Goal: Task Accomplishment & Management: Manage account settings

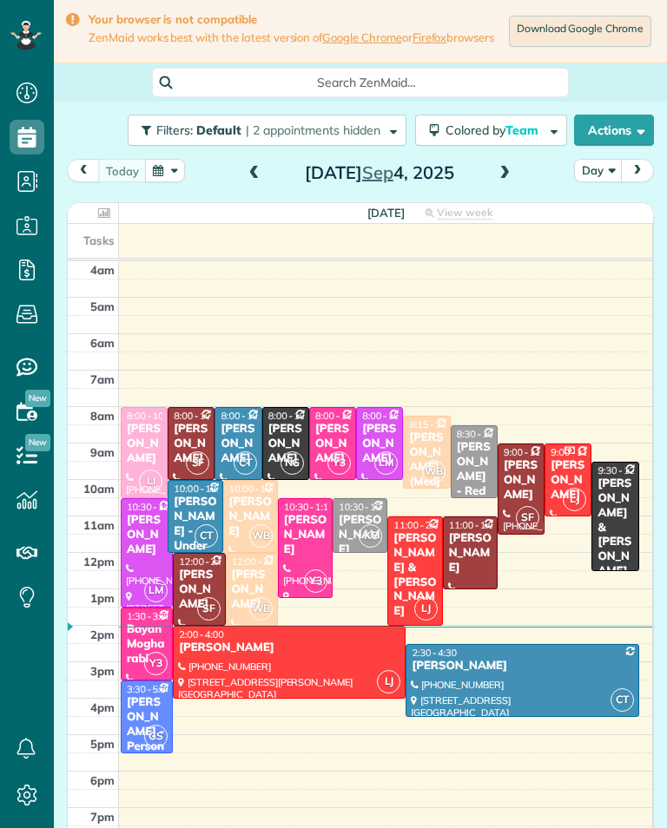
scroll to position [8, 8]
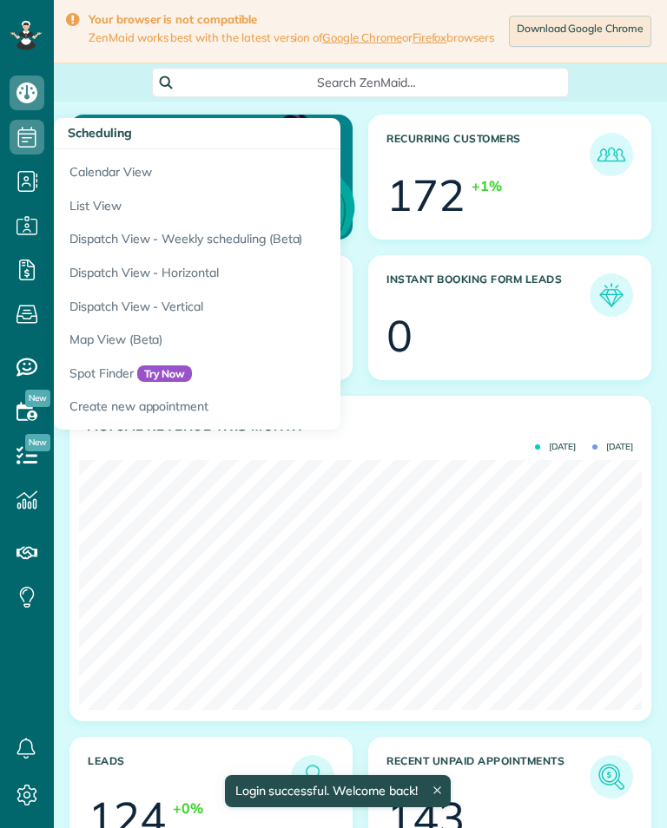
scroll to position [250, 563]
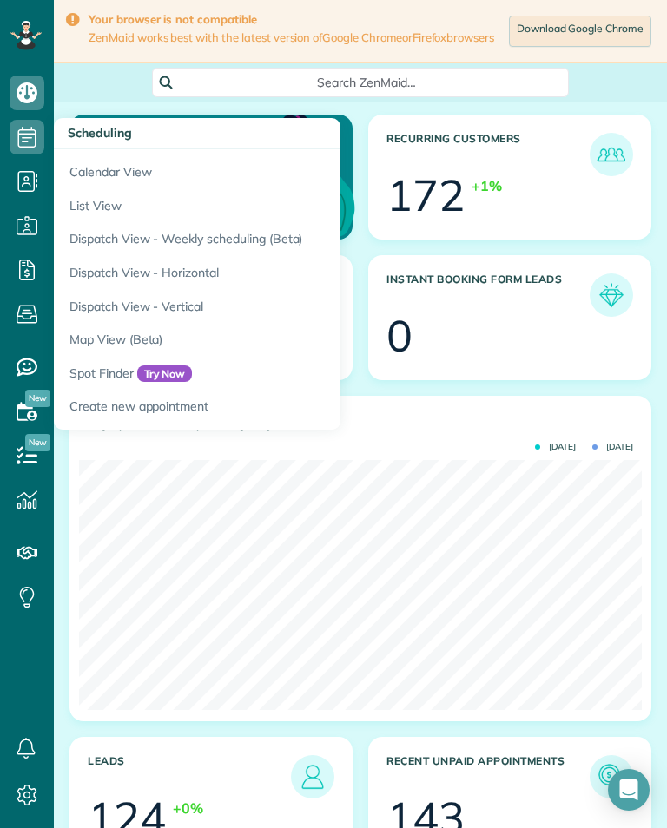
click at [94, 170] on link "Calendar View" at bounding box center [271, 169] width 434 height 40
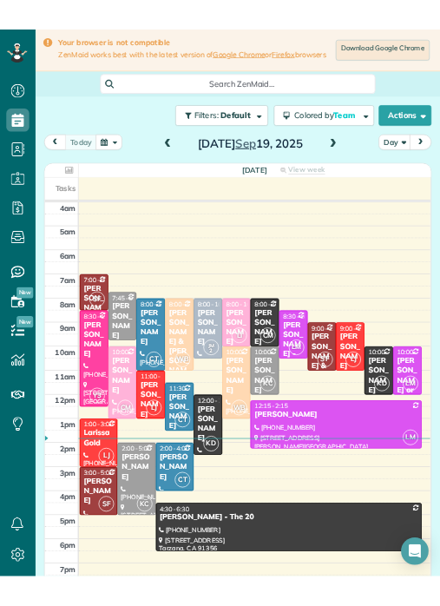
scroll to position [8, 8]
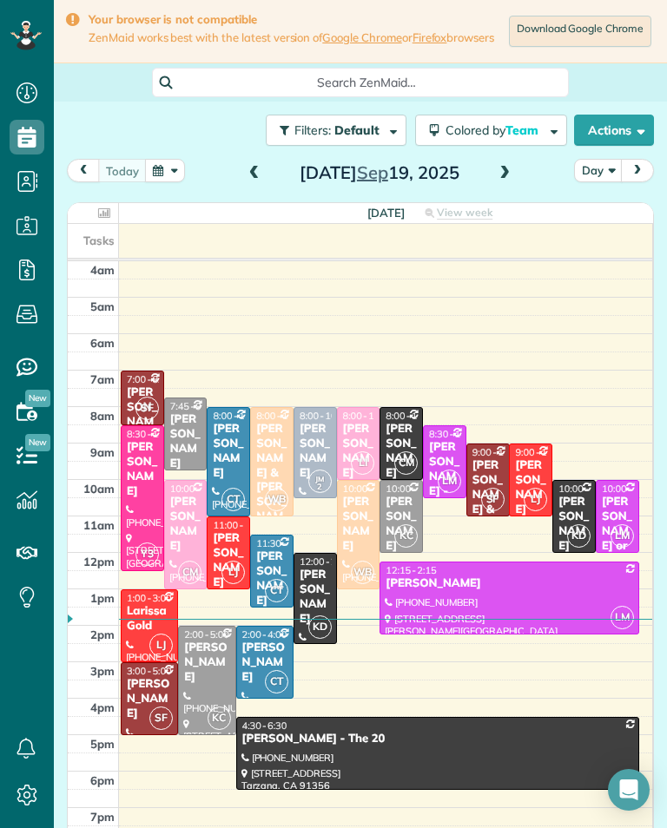
click at [499, 179] on span at bounding box center [504, 174] width 19 height 16
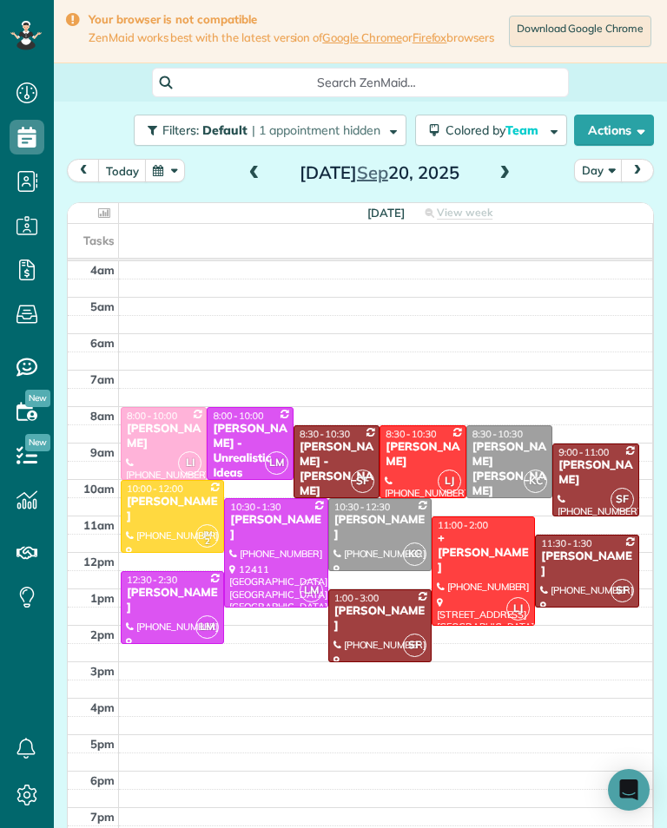
scroll to position [855, 54]
click at [424, 460] on div "[PERSON_NAME]" at bounding box center [423, 455] width 76 height 30
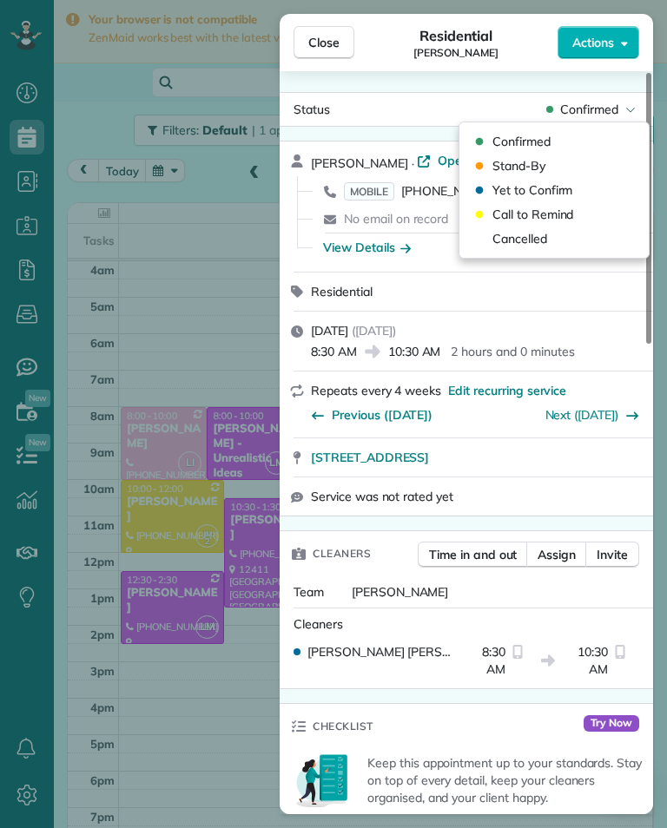
click at [570, 240] on div "Cancelled" at bounding box center [553, 239] width 175 height 24
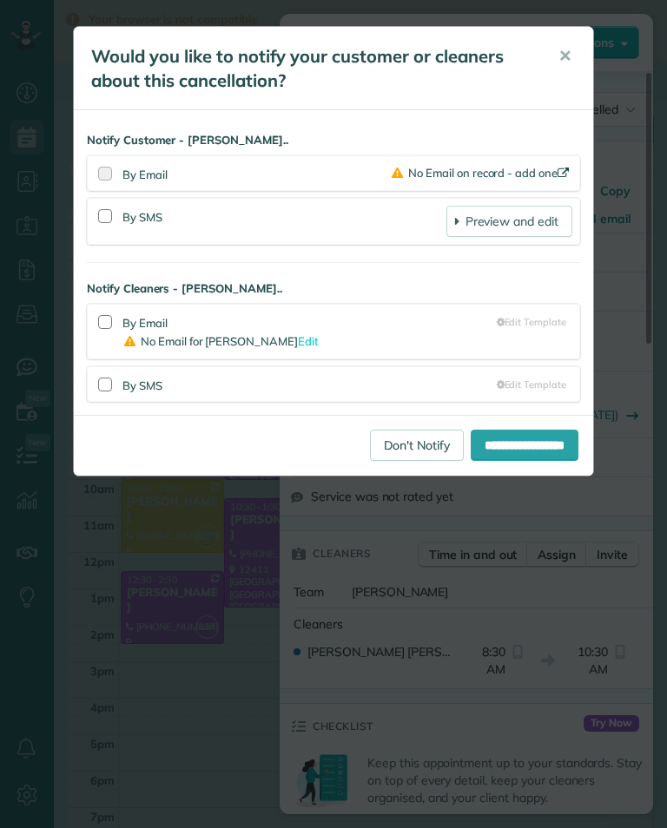
click at [400, 439] on link "Don't Notify" at bounding box center [417, 445] width 94 height 31
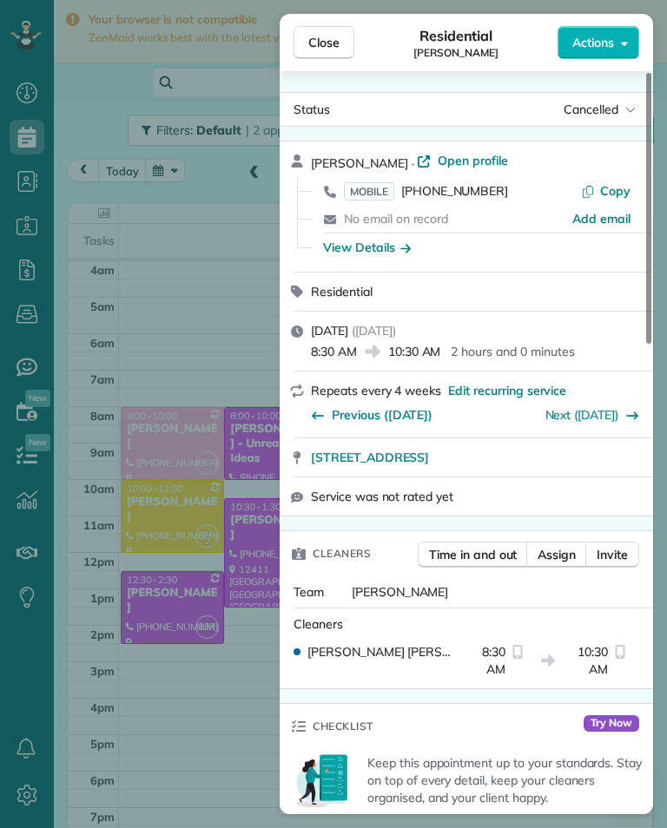
click at [236, 333] on div "Close Residential [PERSON_NAME] Actions Status Cancelled [PERSON_NAME] · Open p…" at bounding box center [333, 414] width 667 height 828
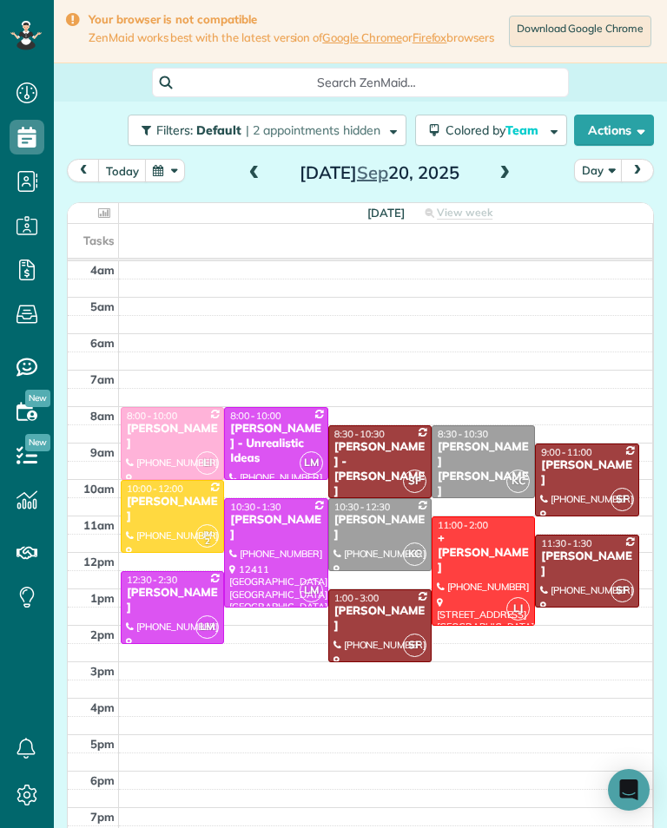
scroll to position [855, 54]
click at [574, 577] on div at bounding box center [587, 571] width 102 height 71
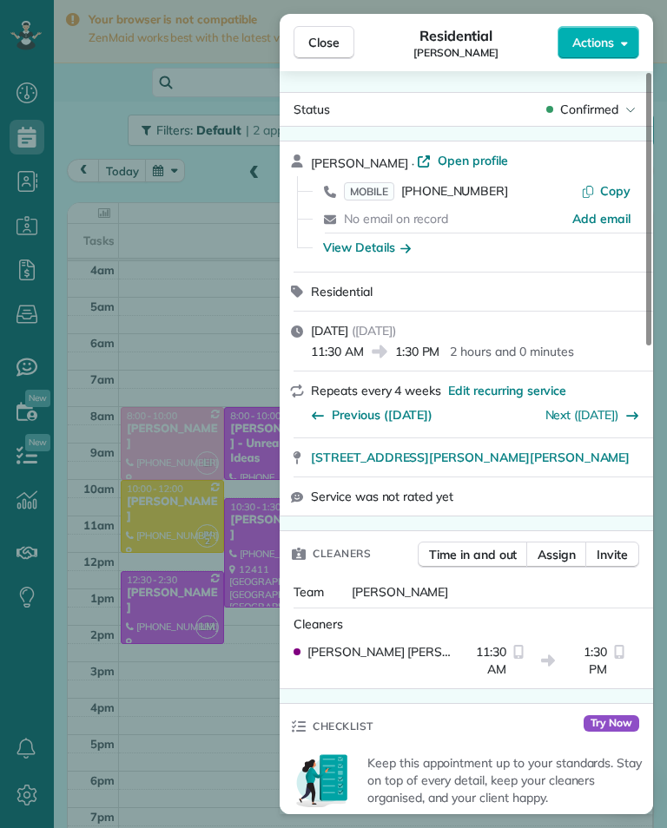
click at [379, 200] on span "MOBILE" at bounding box center [369, 191] width 50 height 18
click at [227, 788] on div "Close Residential [PERSON_NAME] Actions Status Confirmed [PERSON_NAME] · Open p…" at bounding box center [333, 414] width 667 height 828
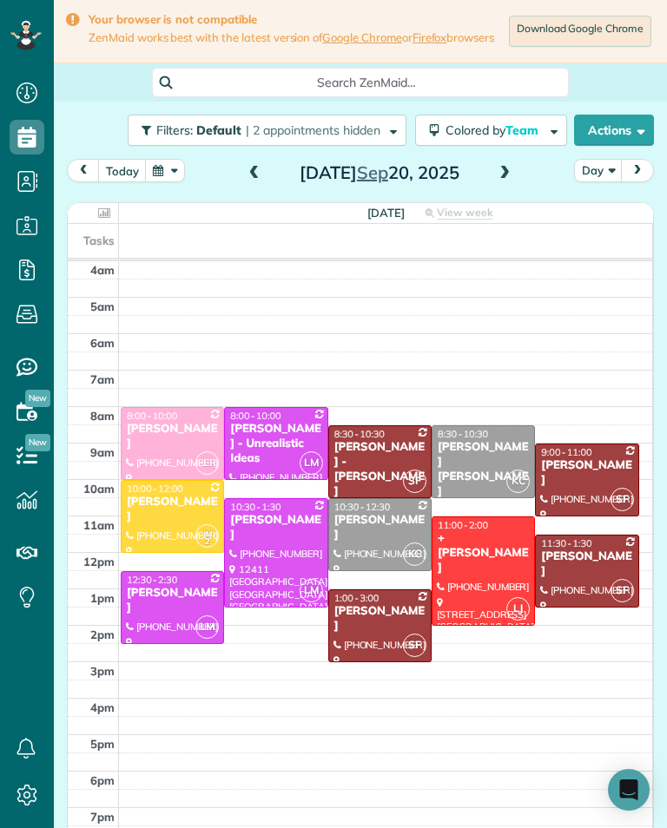
click at [368, 619] on div "[PERSON_NAME]" at bounding box center [379, 619] width 93 height 30
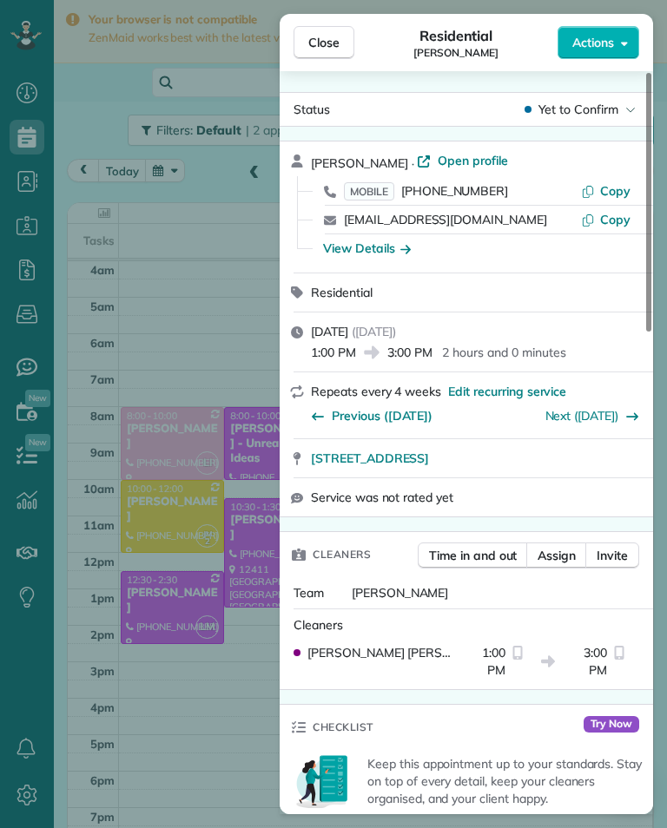
click at [377, 182] on span "MOBILE" at bounding box center [369, 191] width 50 height 18
click at [249, 707] on div "Close Residential [PERSON_NAME] Actions Status Yet to Confirm [PERSON_NAME] · O…" at bounding box center [333, 414] width 667 height 828
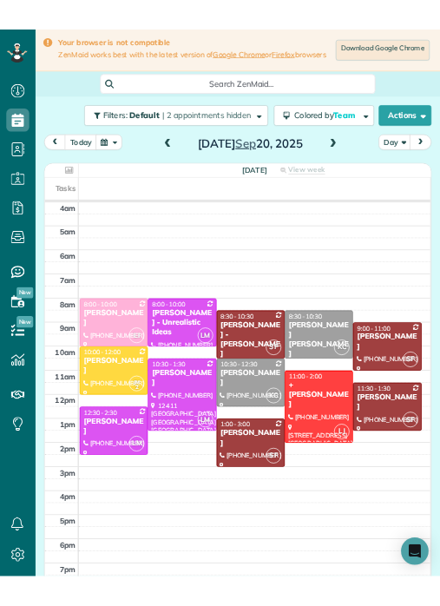
scroll to position [855, 54]
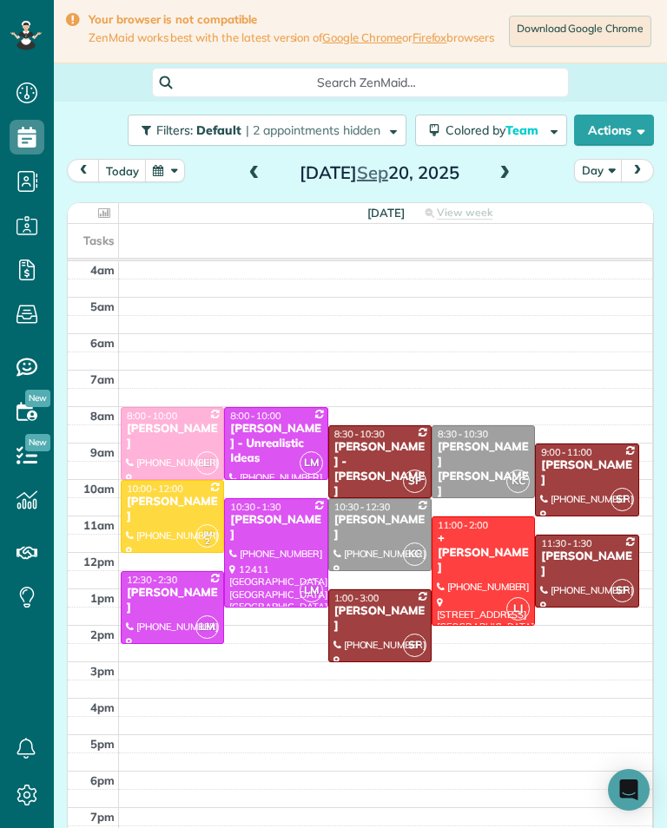
click at [290, 551] on div at bounding box center [276, 553] width 102 height 108
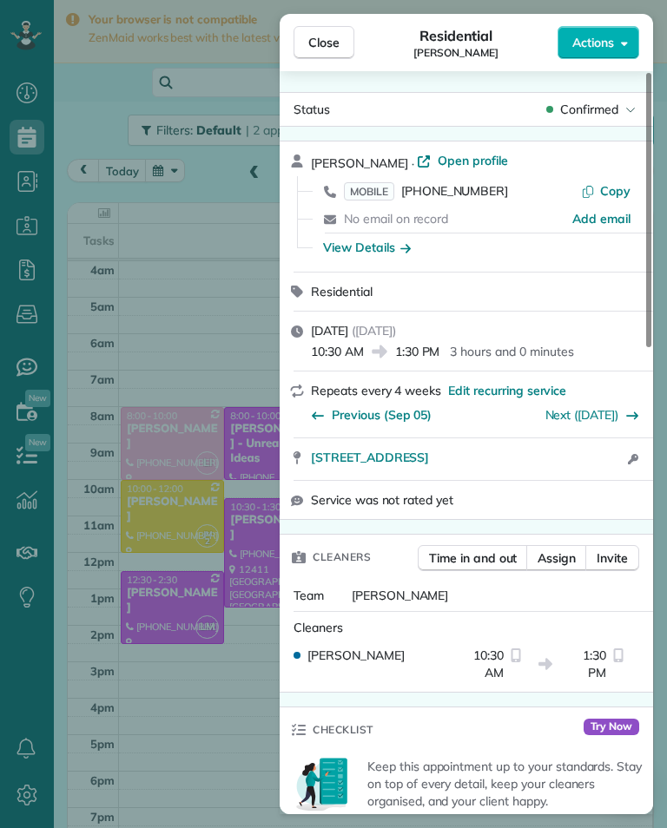
click at [391, 183] on span "MOBILE" at bounding box center [369, 191] width 50 height 18
click at [228, 362] on div "Close Residential [PERSON_NAME] Actions Status Confirmed [PERSON_NAME] · Open p…" at bounding box center [333, 414] width 667 height 828
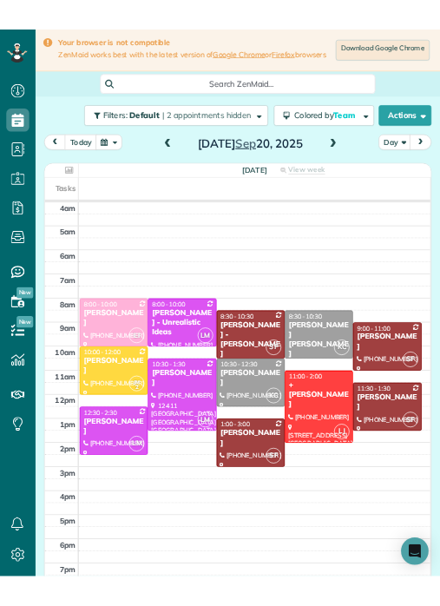
scroll to position [855, 54]
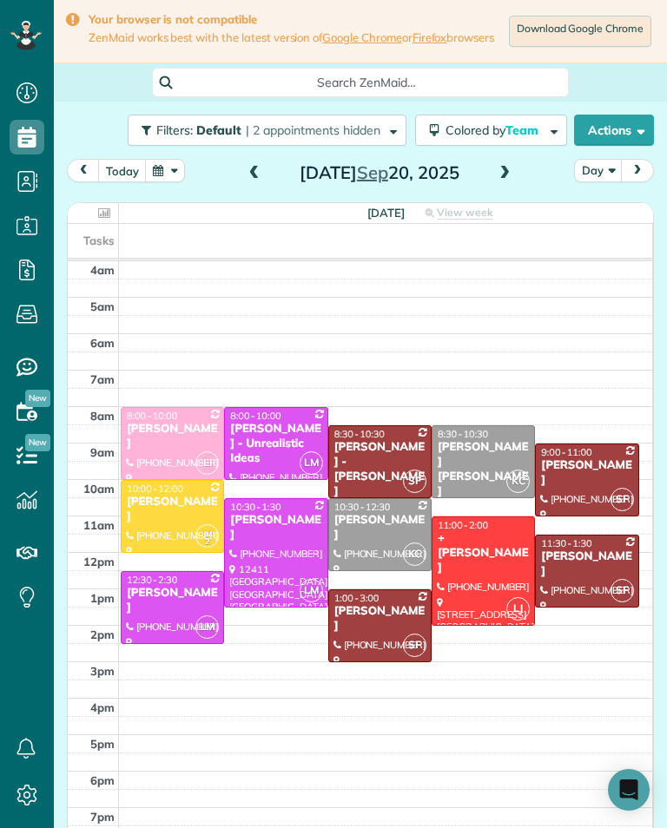
click at [497, 554] on div "+ [PERSON_NAME]" at bounding box center [483, 553] width 93 height 44
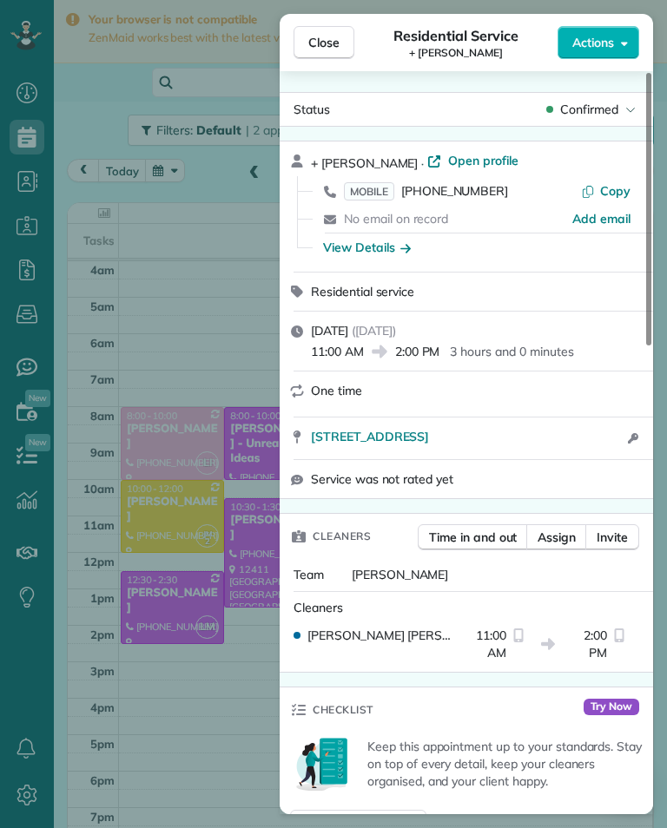
click at [376, 183] on span "MOBILE" at bounding box center [369, 191] width 50 height 18
click at [337, 33] on button "Close" at bounding box center [323, 42] width 61 height 33
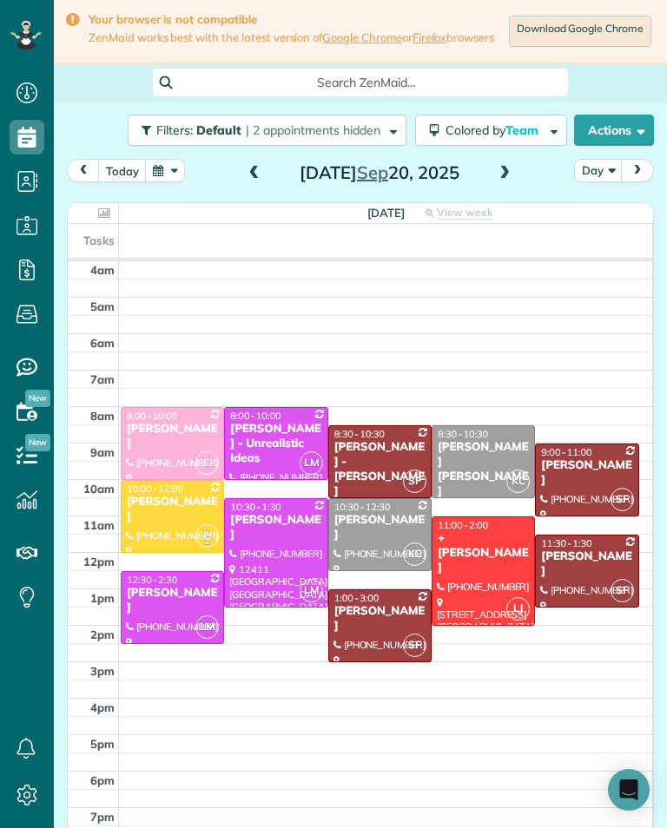
click at [505, 177] on span at bounding box center [504, 174] width 19 height 16
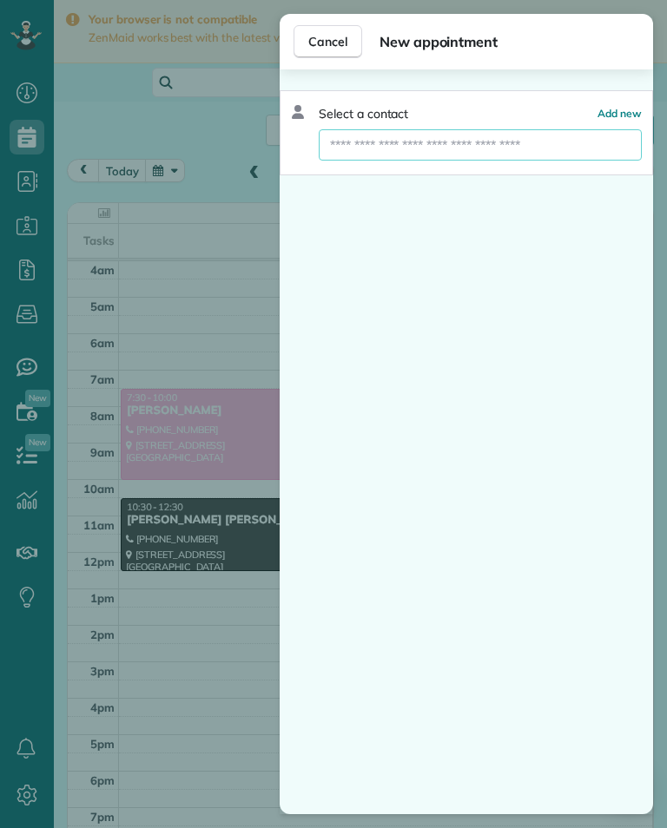
click at [496, 154] on input "text" at bounding box center [480, 144] width 323 height 31
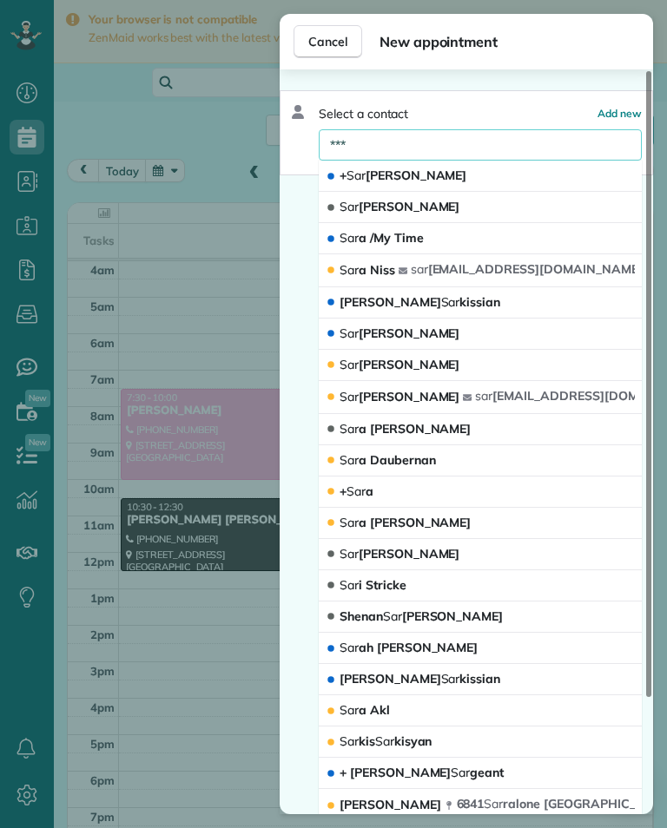
scroll to position [855, 54]
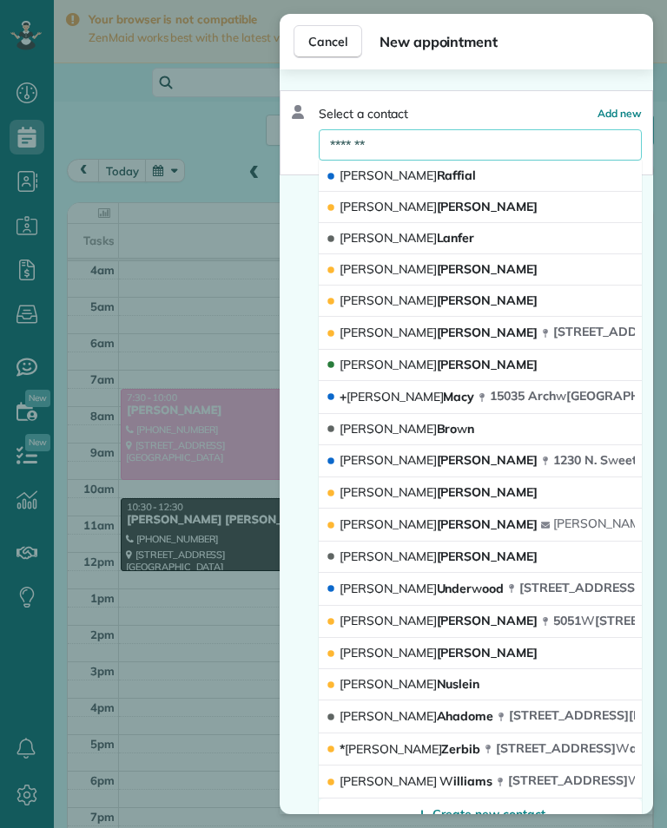
type input "********"
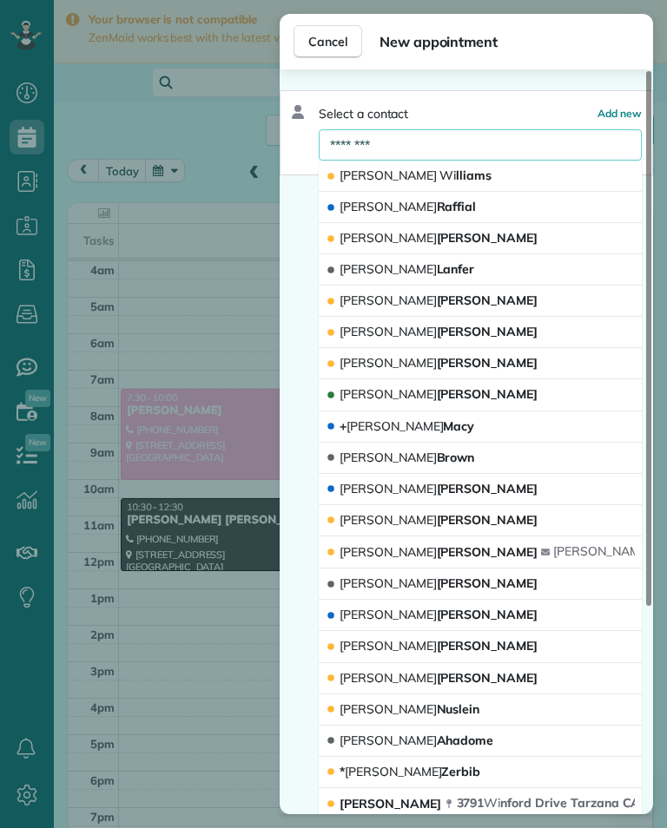
click at [465, 175] on button "[PERSON_NAME]" at bounding box center [480, 176] width 323 height 31
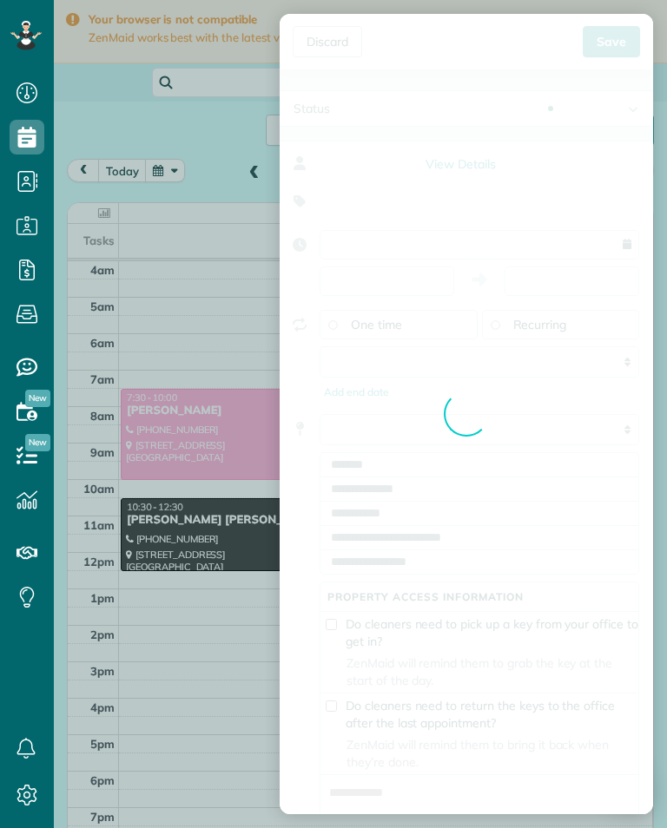
type input "**********"
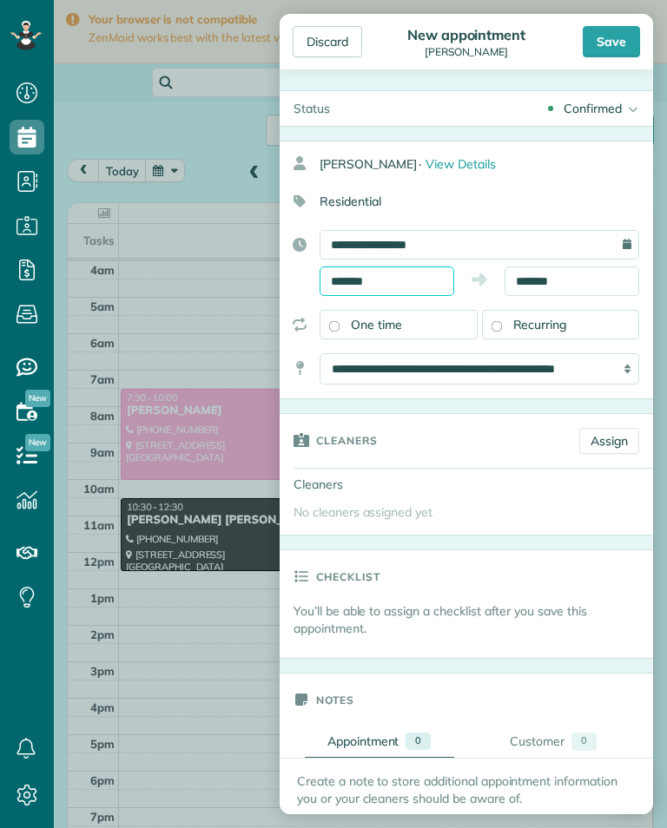
click at [419, 277] on input "*******" at bounding box center [387, 282] width 135 height 30
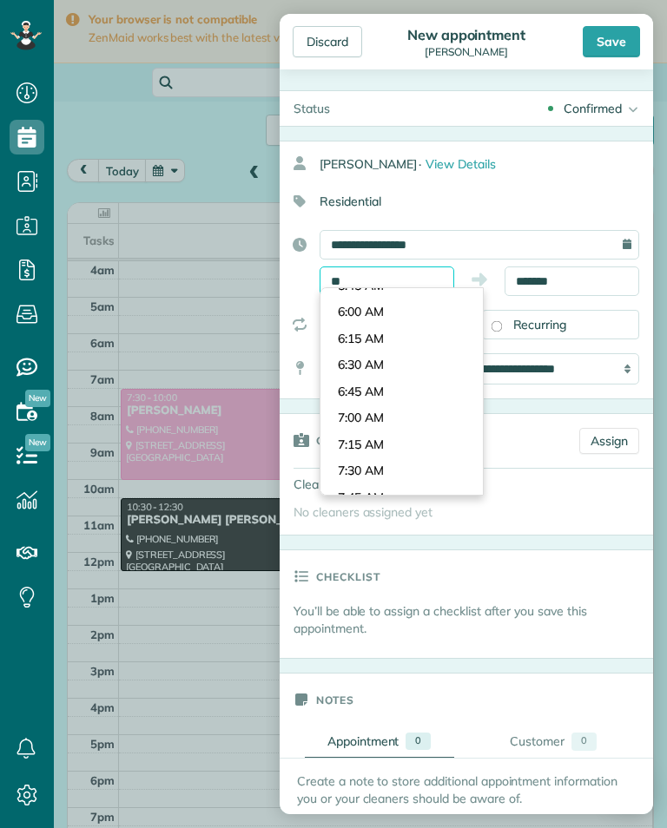
scroll to position [1824, 0]
type input "*"
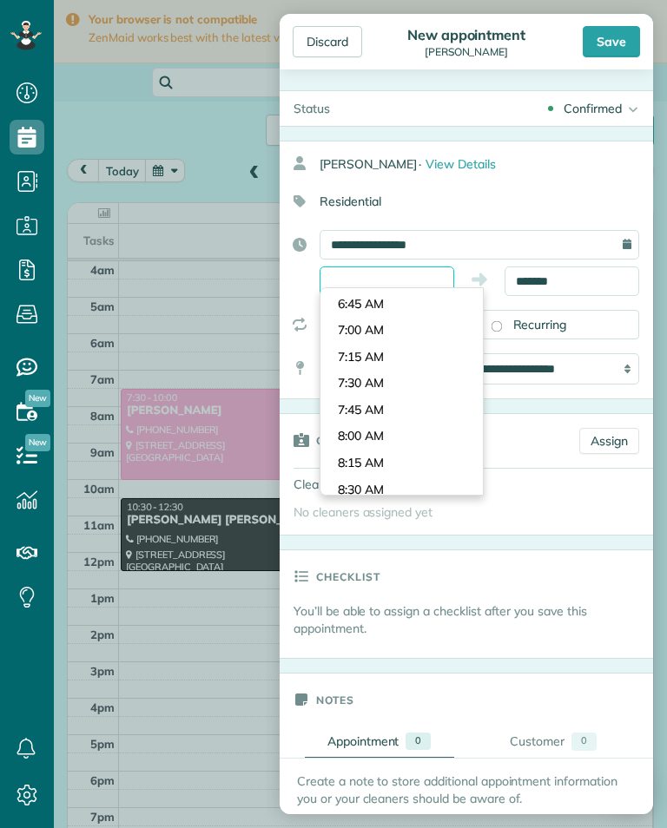
scroll to position [697, 0]
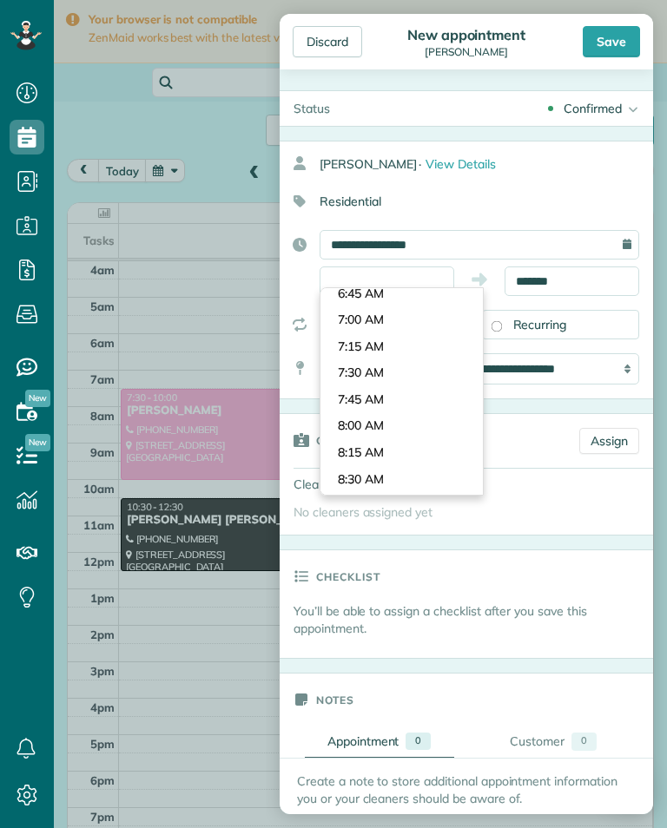
click at [400, 414] on body "Dashboard Scheduling Calendar View List View Dispatch View - Weekly scheduling …" at bounding box center [333, 414] width 667 height 828
type input "*******"
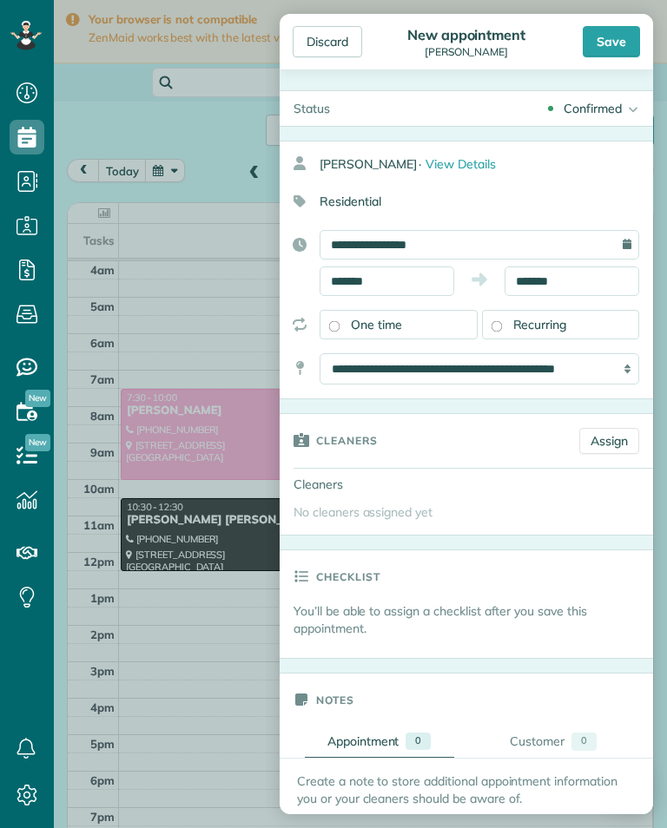
click at [606, 42] on div "Save" at bounding box center [611, 41] width 57 height 31
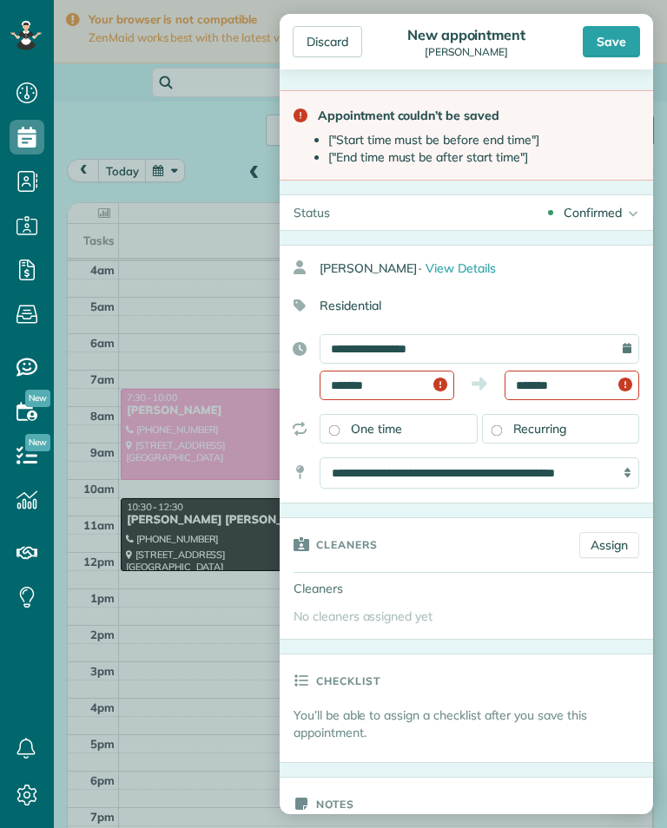
click at [577, 379] on input "*******" at bounding box center [572, 386] width 135 height 30
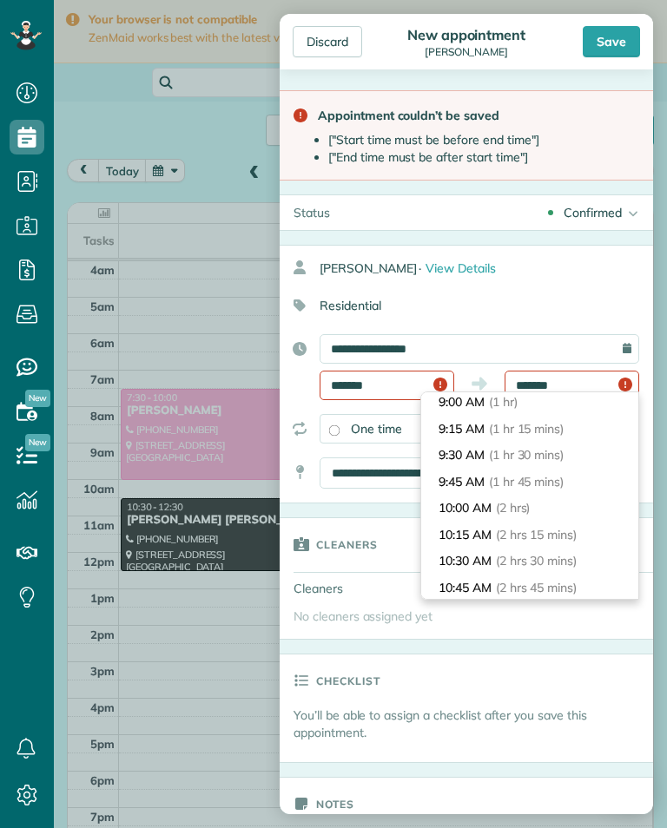
scroll to position [135, 0]
click at [530, 479] on span "(2 hrs)" at bounding box center [513, 482] width 35 height 16
type input "********"
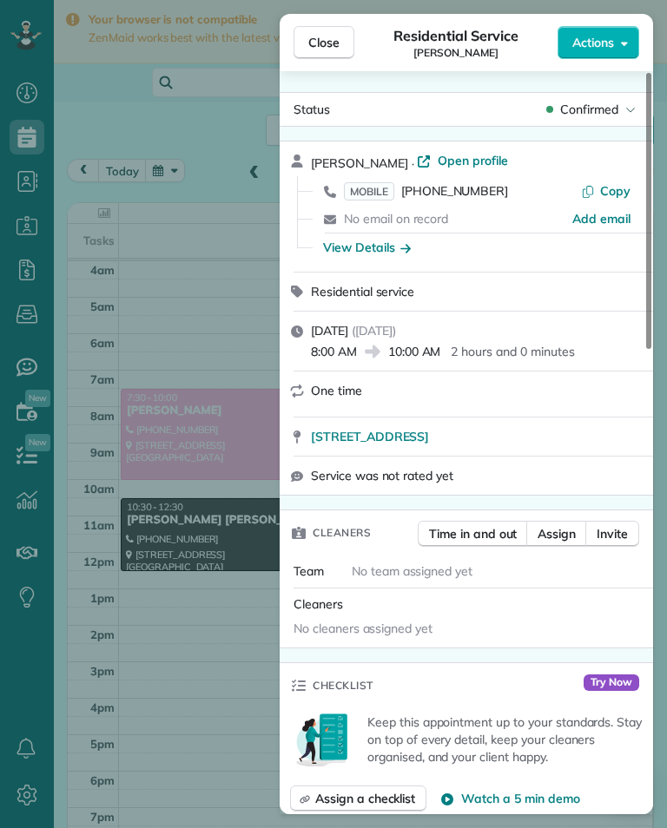
click at [337, 49] on span "Close" at bounding box center [323, 42] width 31 height 17
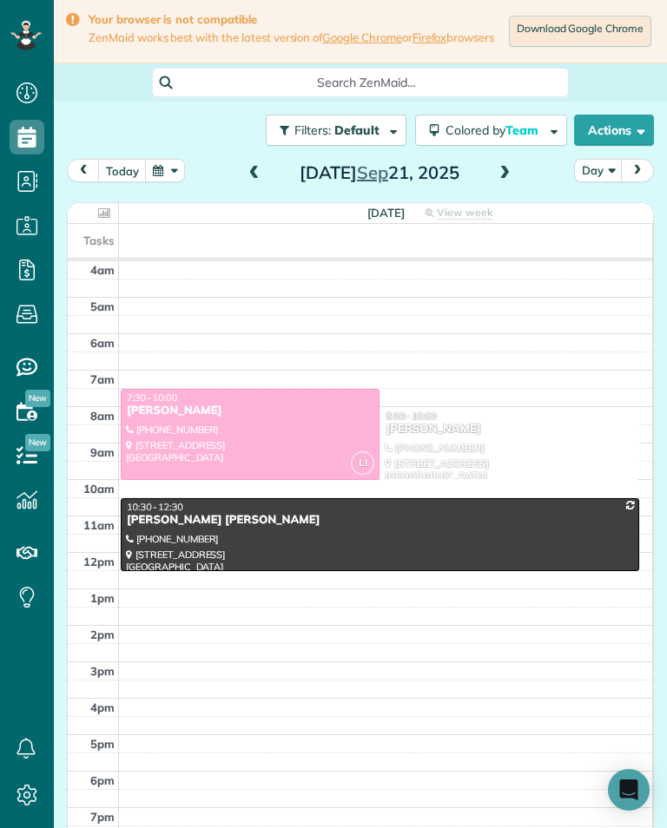
click at [255, 179] on span at bounding box center [254, 174] width 19 height 16
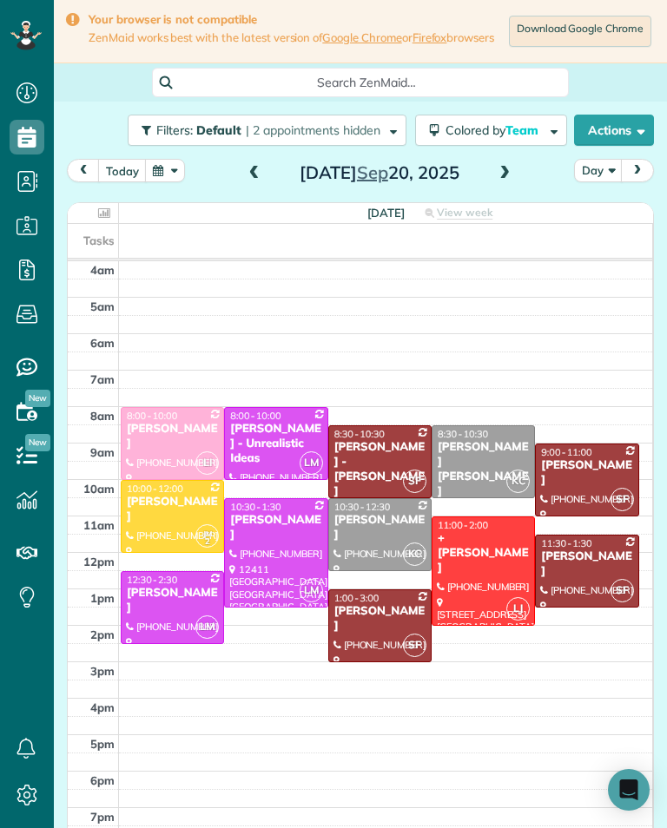
scroll to position [855, 54]
click at [496, 175] on span at bounding box center [504, 174] width 19 height 16
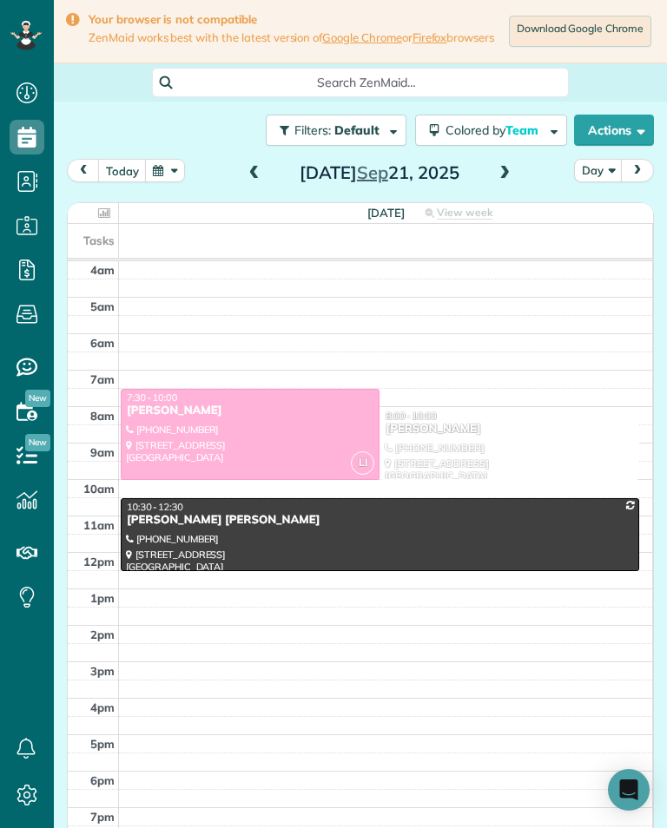
click at [505, 452] on div at bounding box center [508, 443] width 257 height 71
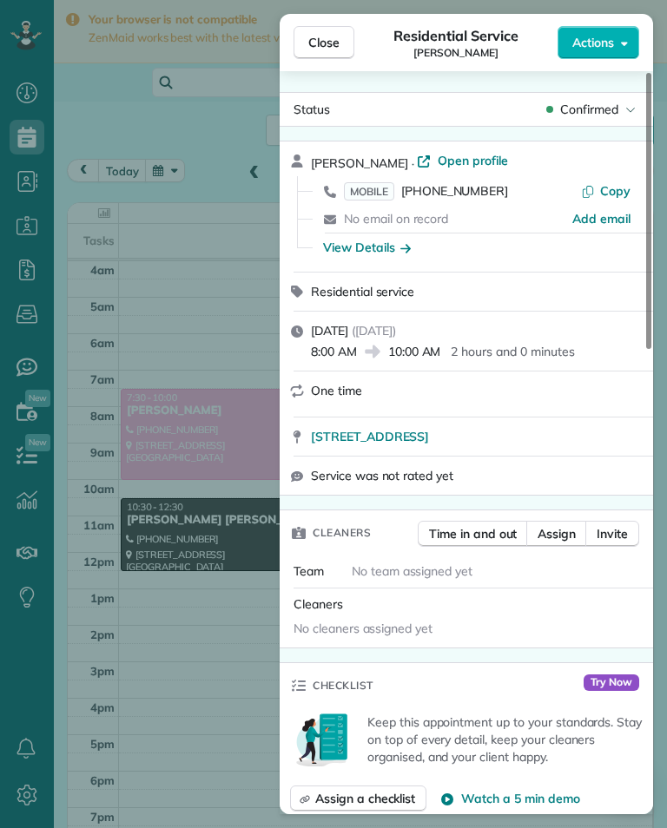
click at [399, 571] on span "No team assigned yet" at bounding box center [412, 572] width 121 height 16
click at [567, 535] on span "Assign" at bounding box center [557, 533] width 38 height 17
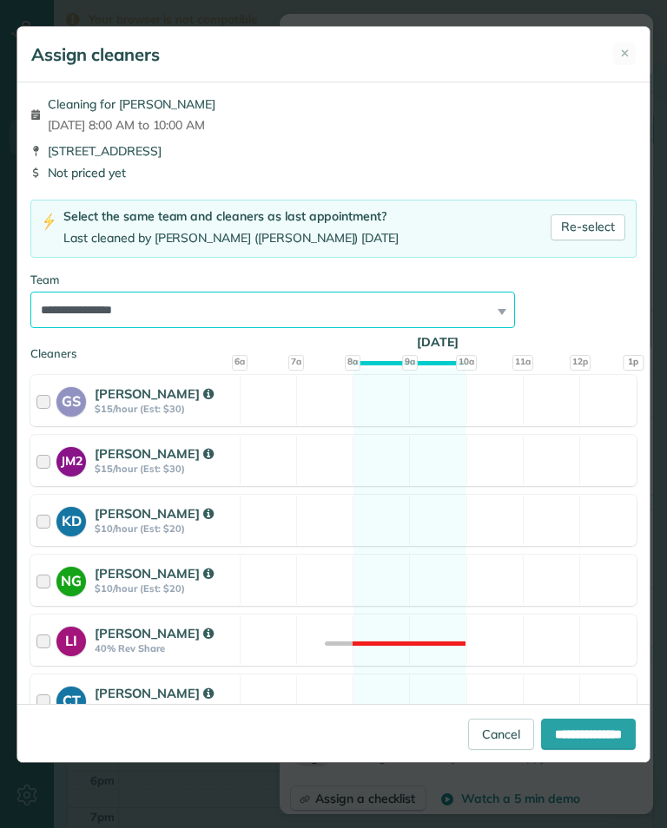
click at [296, 302] on select "**********" at bounding box center [272, 310] width 485 height 36
select select "**"
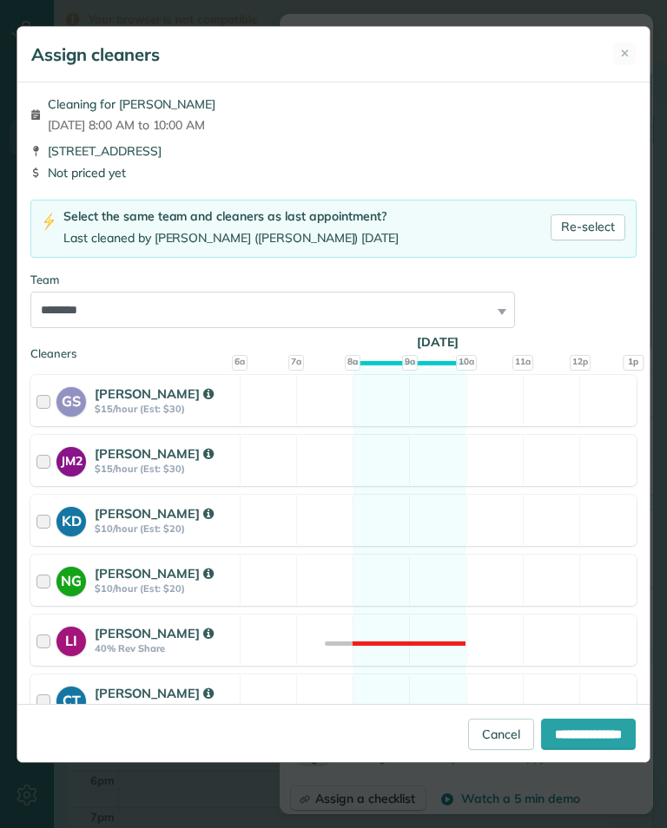
click at [605, 750] on input "**********" at bounding box center [588, 734] width 95 height 31
type input "**********"
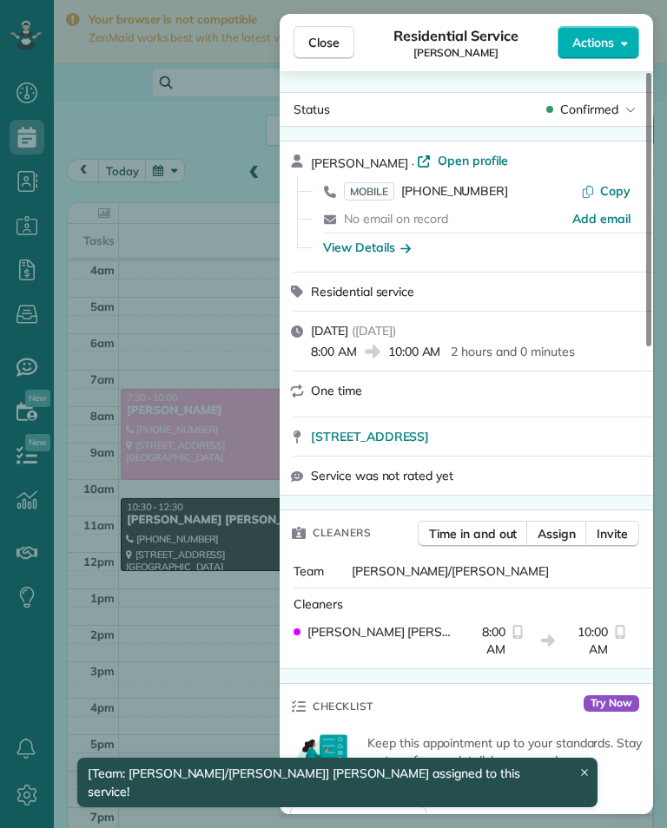
click at [235, 672] on div "Close Residential Service [PERSON_NAME] Actions Status Confirmed [PERSON_NAME] …" at bounding box center [333, 414] width 667 height 828
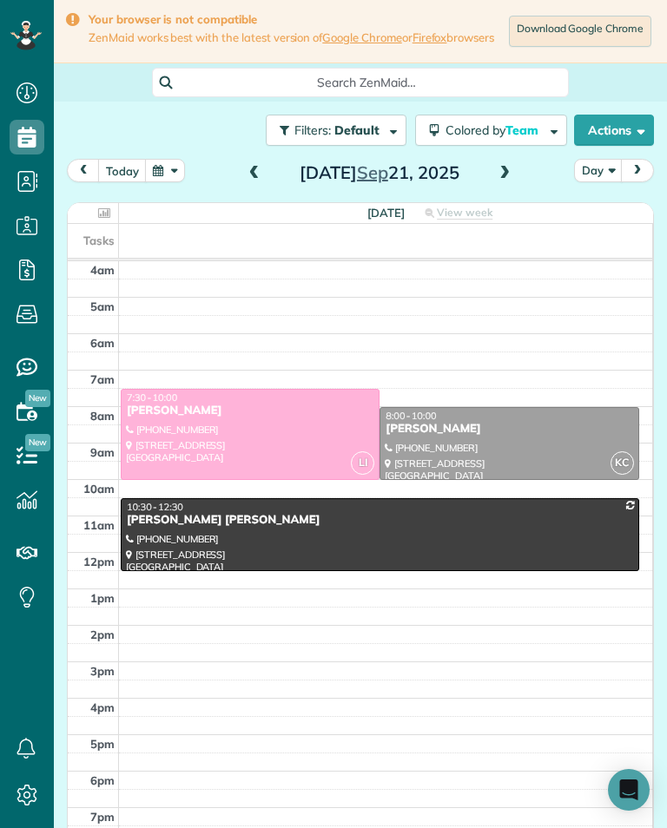
click at [255, 181] on span at bounding box center [254, 174] width 19 height 16
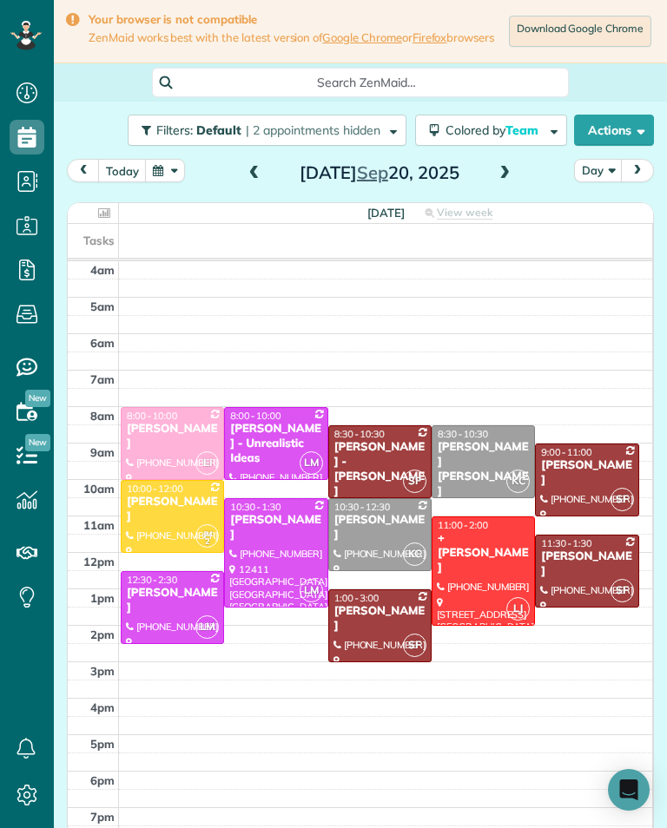
scroll to position [855, 54]
click at [506, 181] on span at bounding box center [504, 174] width 19 height 16
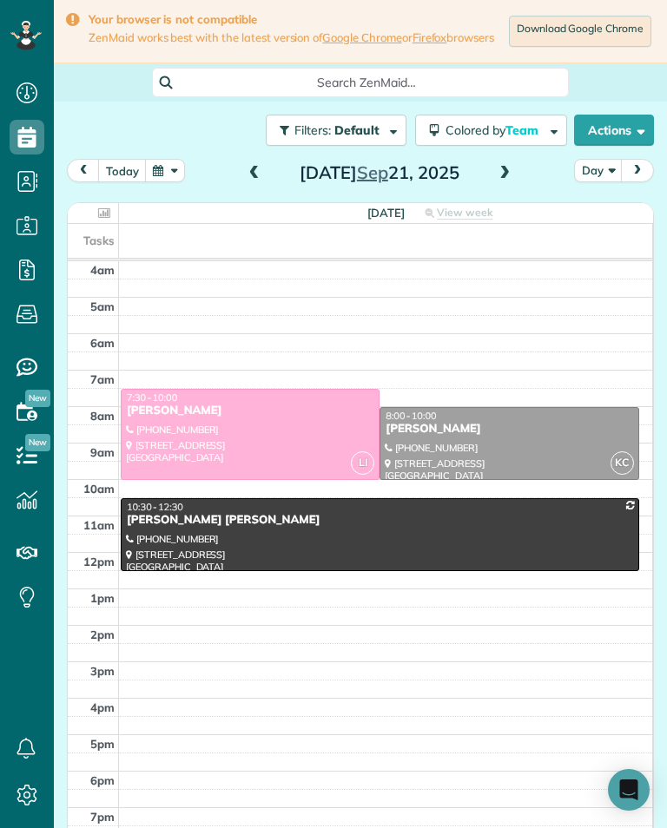
click at [511, 173] on span at bounding box center [504, 174] width 19 height 16
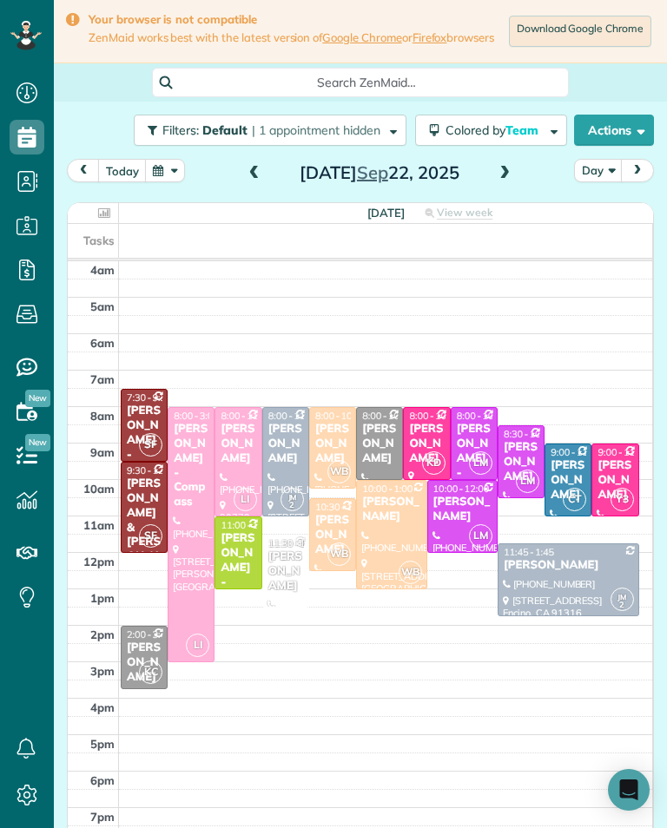
click at [242, 462] on div at bounding box center [237, 462] width 45 height 108
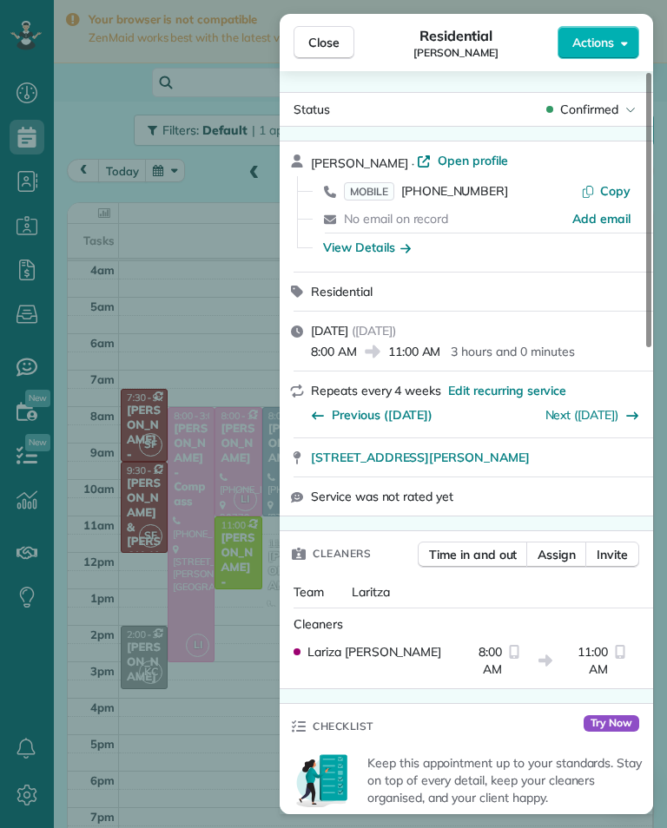
scroll to position [855, 54]
click at [260, 103] on div "Close Residential [PERSON_NAME] Actions Status Confirmed [PERSON_NAME] · Open p…" at bounding box center [333, 414] width 667 height 828
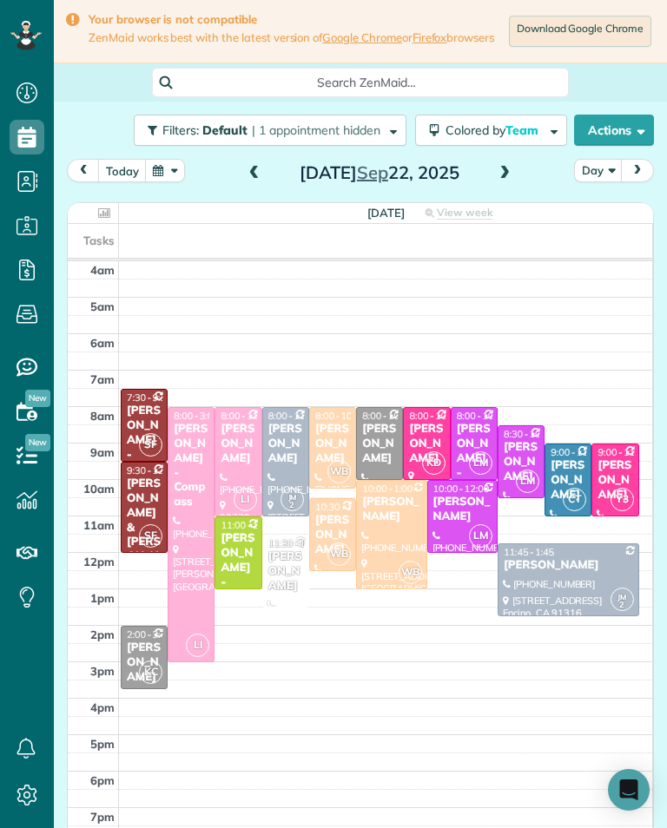
click at [261, 187] on span at bounding box center [254, 174] width 19 height 26
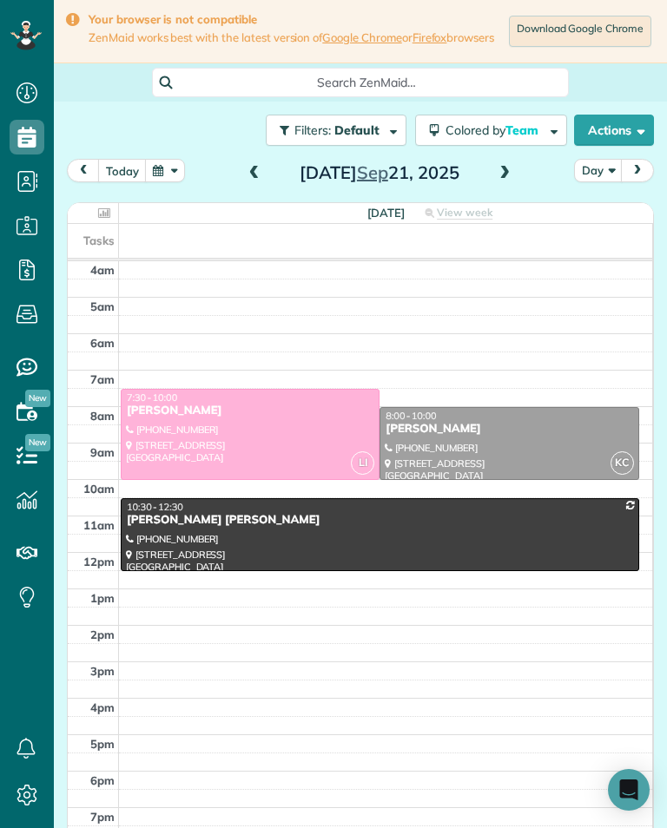
click at [247, 181] on span at bounding box center [254, 174] width 19 height 16
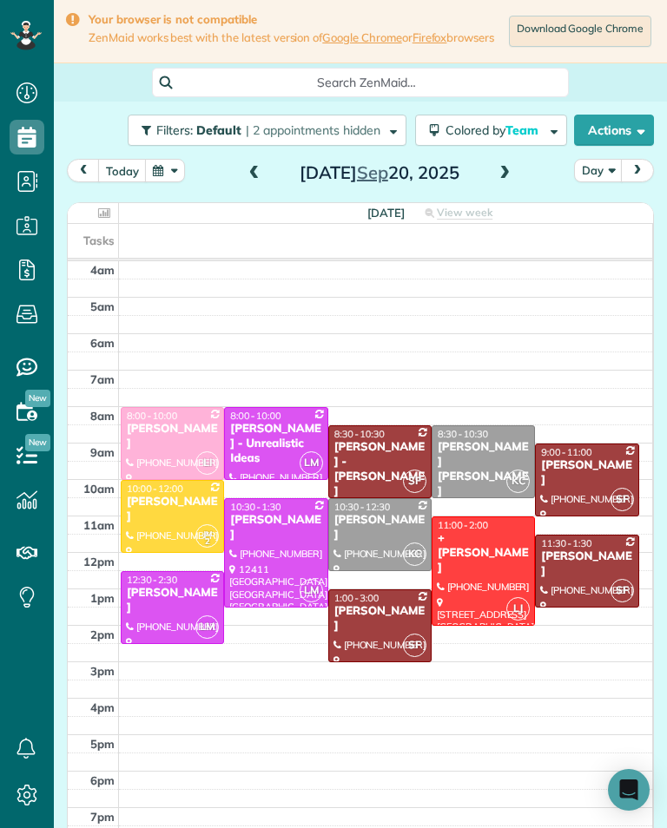
click at [491, 556] on div "+ [PERSON_NAME]" at bounding box center [483, 553] width 93 height 44
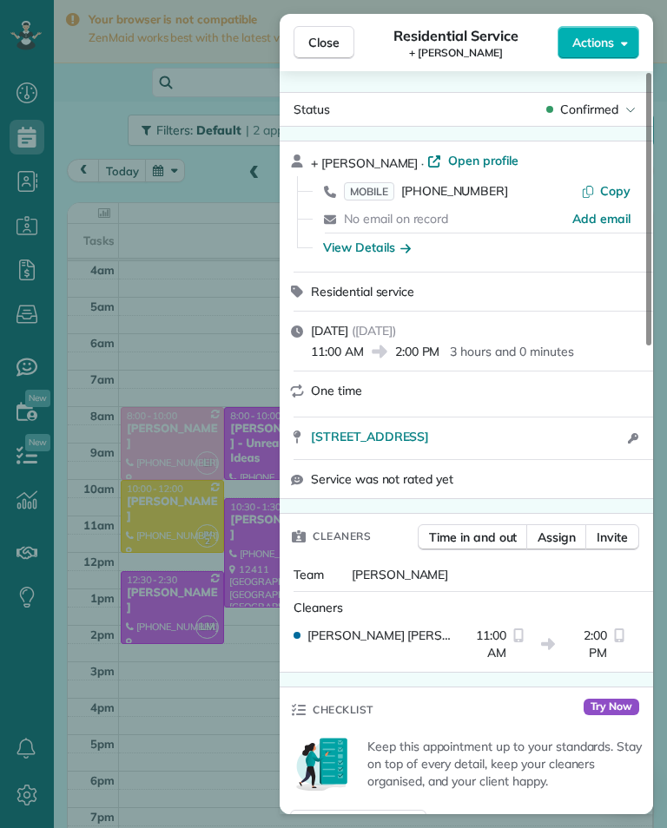
scroll to position [855, 54]
click at [379, 195] on span "MOBILE" at bounding box center [369, 191] width 50 height 18
click at [219, 369] on div "Close Residential Service + [PERSON_NAME] Actions Status Confirmed + [PERSON_NA…" at bounding box center [333, 414] width 667 height 828
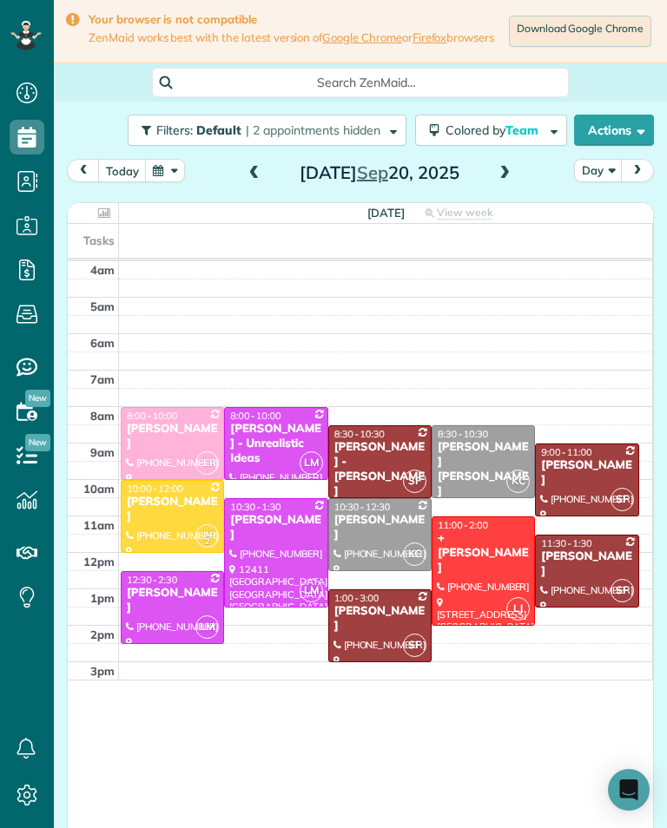
scroll to position [855, 54]
